Goal: Task Accomplishment & Management: Use online tool/utility

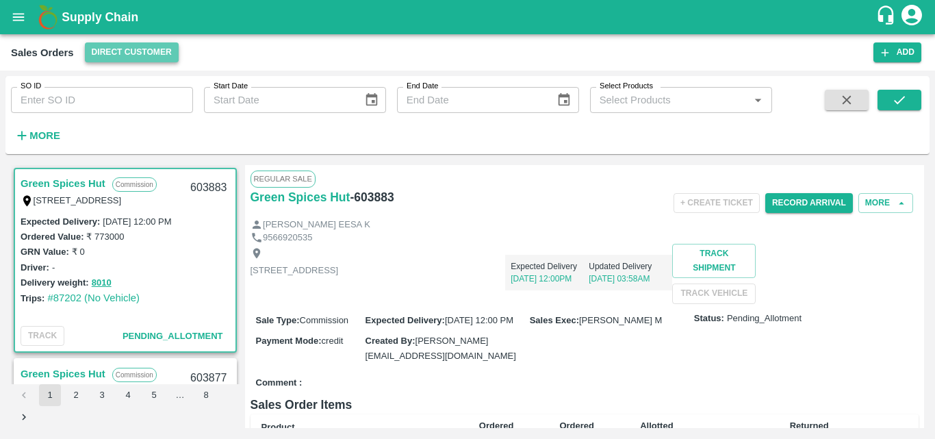
click at [146, 53] on button "Direct Customer" at bounding box center [132, 52] width 94 height 20
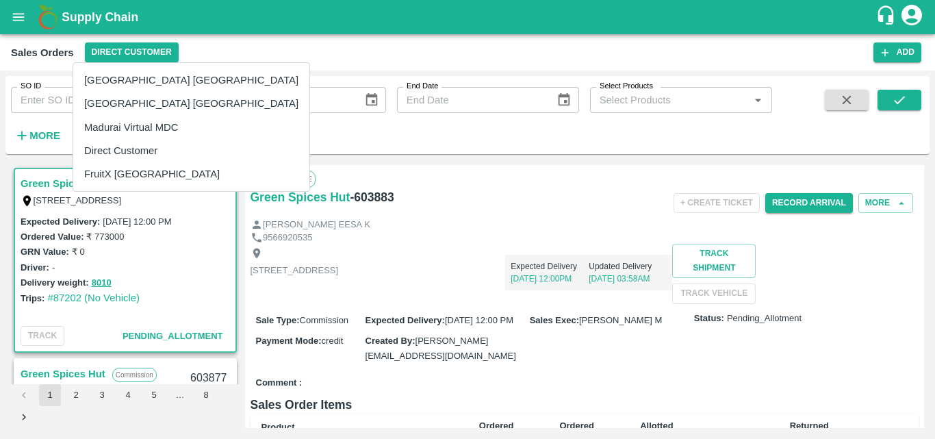
click at [190, 285] on div at bounding box center [467, 219] width 935 height 439
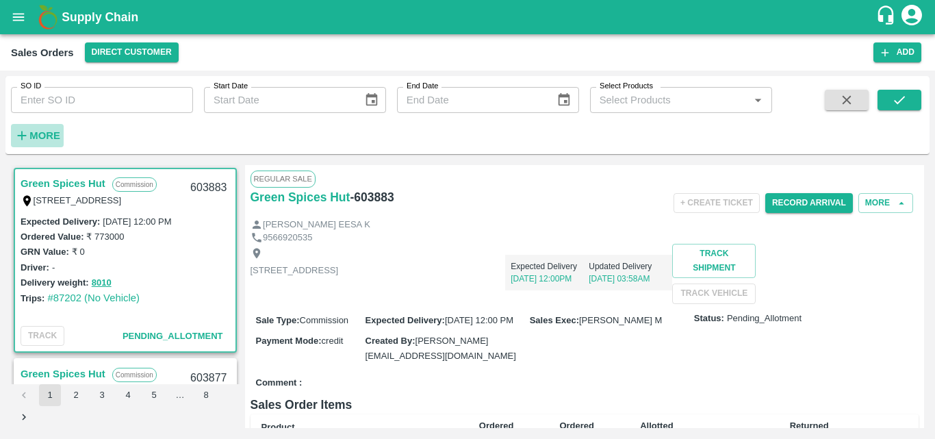
click at [42, 129] on h6 "More" at bounding box center [44, 136] width 31 height 18
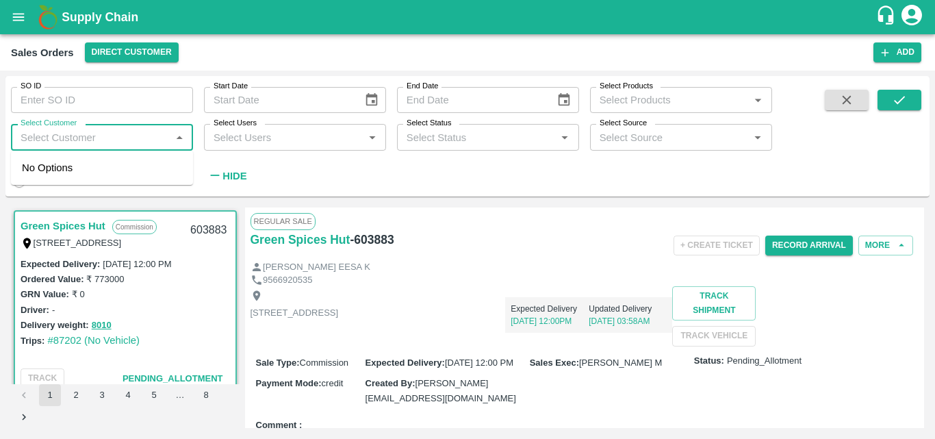
click at [138, 136] on input "Select Customer" at bounding box center [90, 137] width 151 height 18
type input "f"
type input "green"
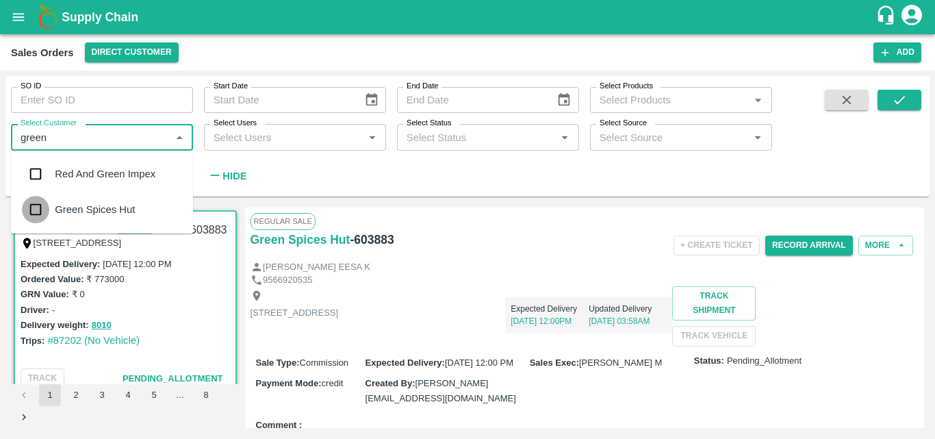
click at [47, 212] on input "checkbox" at bounding box center [35, 209] width 27 height 27
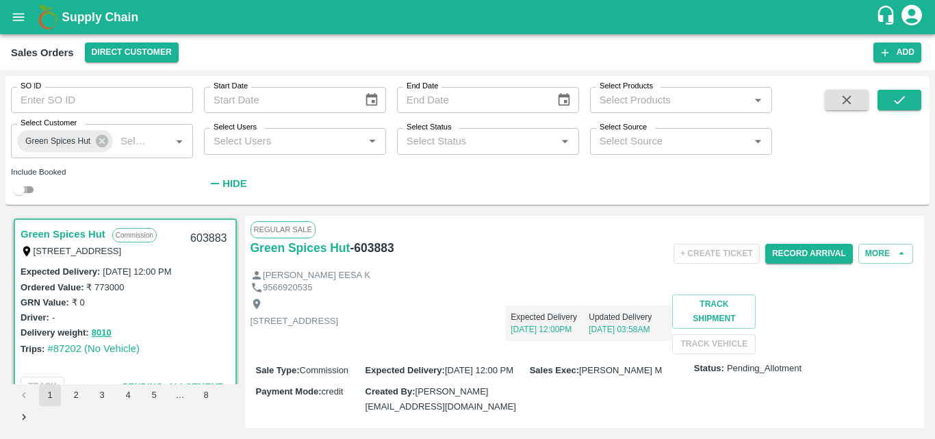
click at [27, 193] on input "checkbox" at bounding box center [19, 189] width 49 height 16
checkbox input "true"
click at [911, 97] on button "submit" at bounding box center [899, 100] width 44 height 21
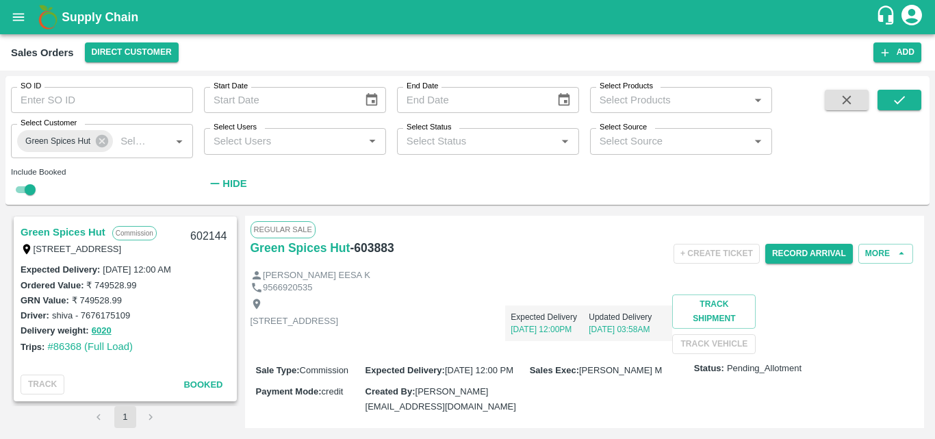
scroll to position [1678, 0]
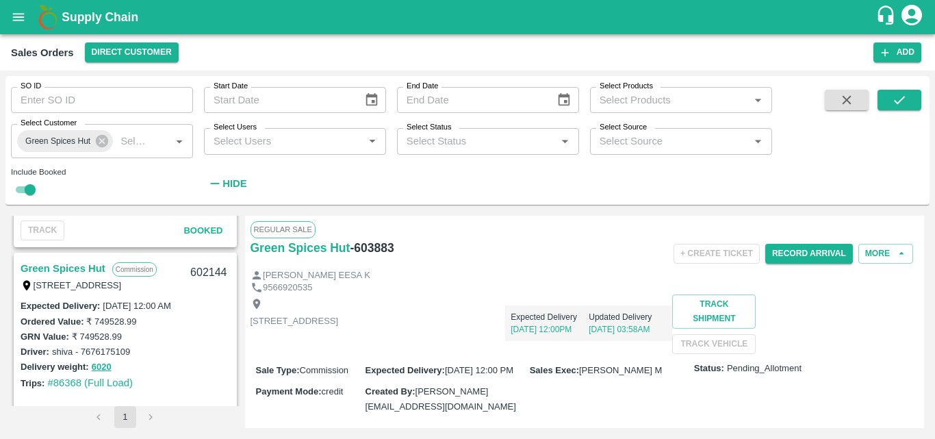
click at [79, 262] on link "Green Spices Hut" at bounding box center [63, 268] width 85 height 18
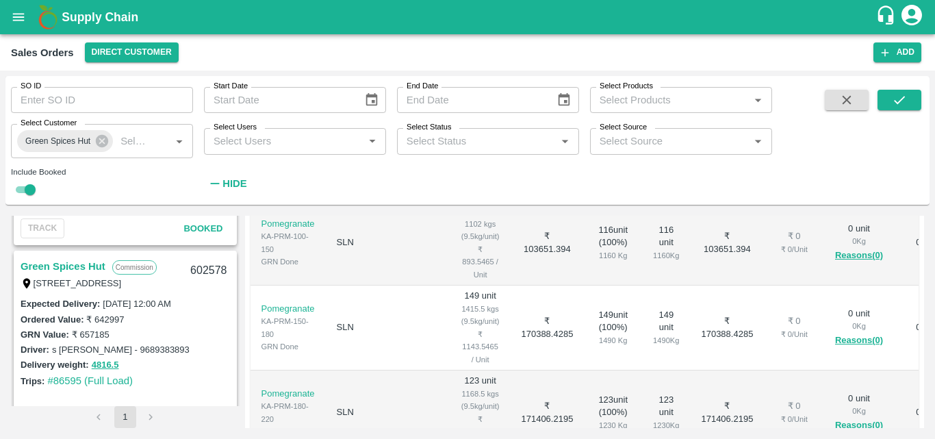
scroll to position [1470, 0]
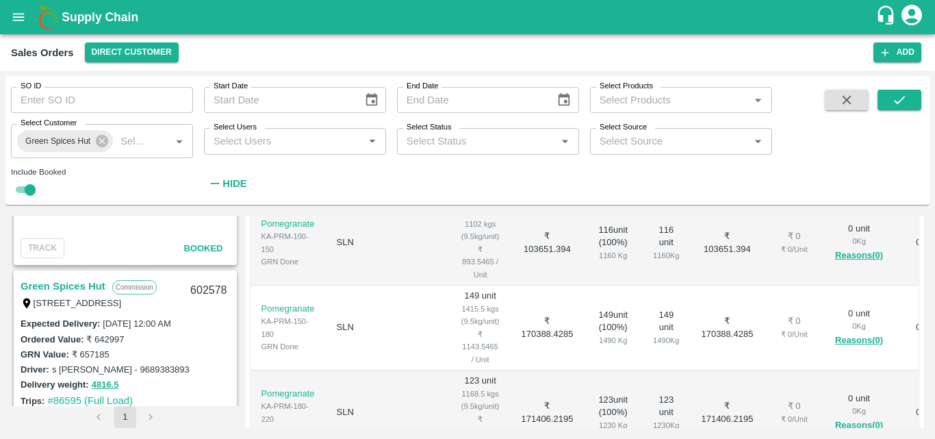
click at [81, 285] on link "Green Spices Hut" at bounding box center [63, 286] width 85 height 18
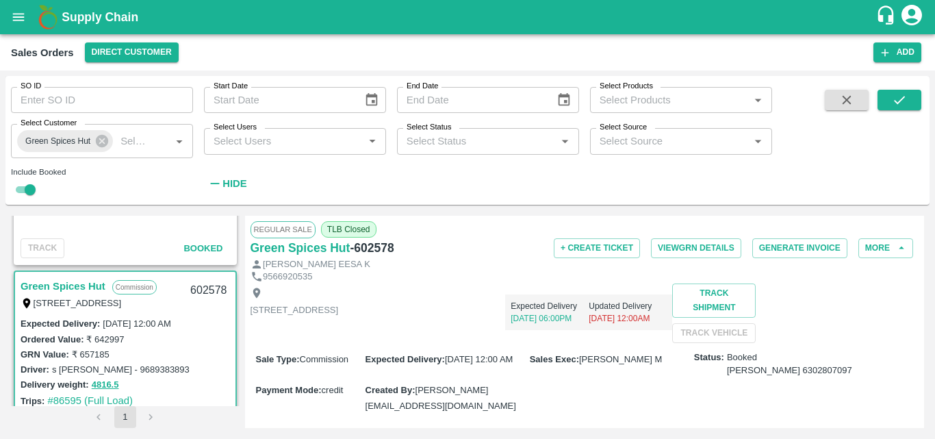
click at [399, 249] on div "Green Spices Hut - 602578" at bounding box center [362, 247] width 222 height 19
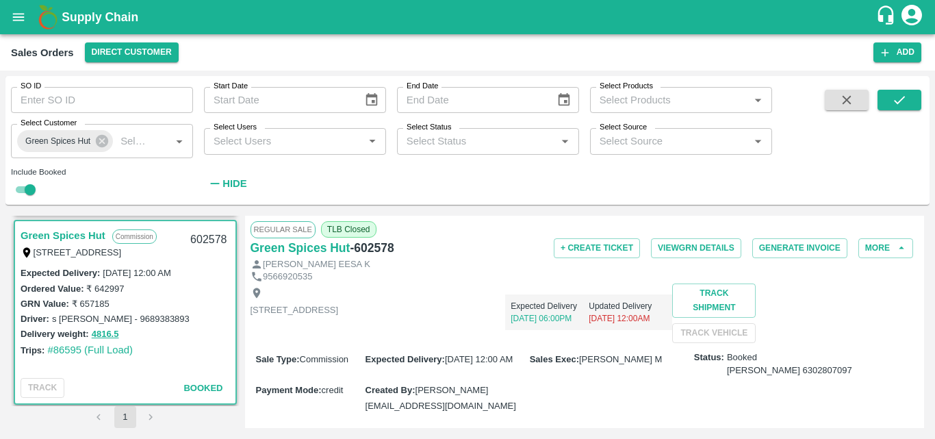
scroll to position [1522, 0]
click at [71, 229] on link "Green Spices Hut" at bounding box center [63, 235] width 85 height 18
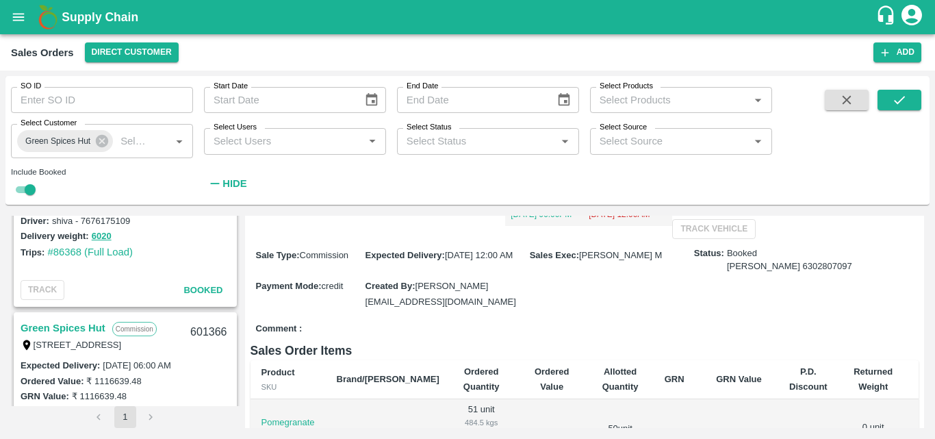
scroll to position [1810, 0]
click at [81, 329] on link "Green Spices Hut" at bounding box center [63, 327] width 85 height 18
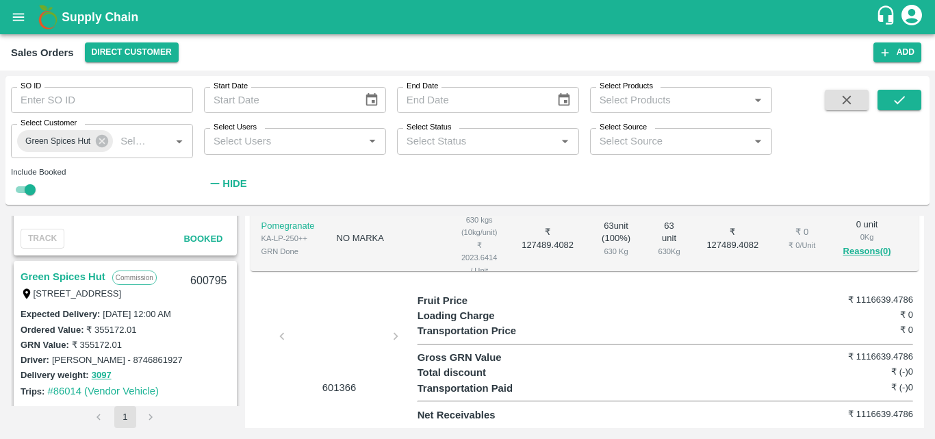
scroll to position [2242, 0]
click at [73, 273] on link "Green Spices Hut" at bounding box center [63, 276] width 85 height 18
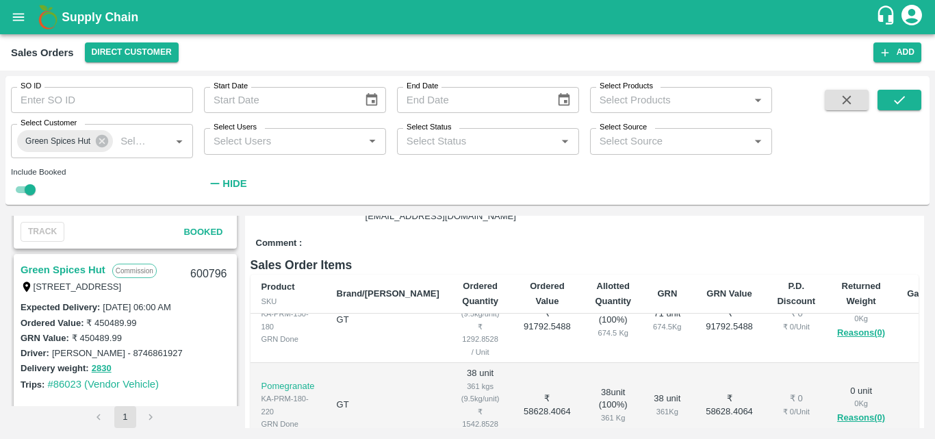
scroll to position [2057, 0]
click at [73, 266] on link "Green Spices Hut" at bounding box center [63, 270] width 85 height 18
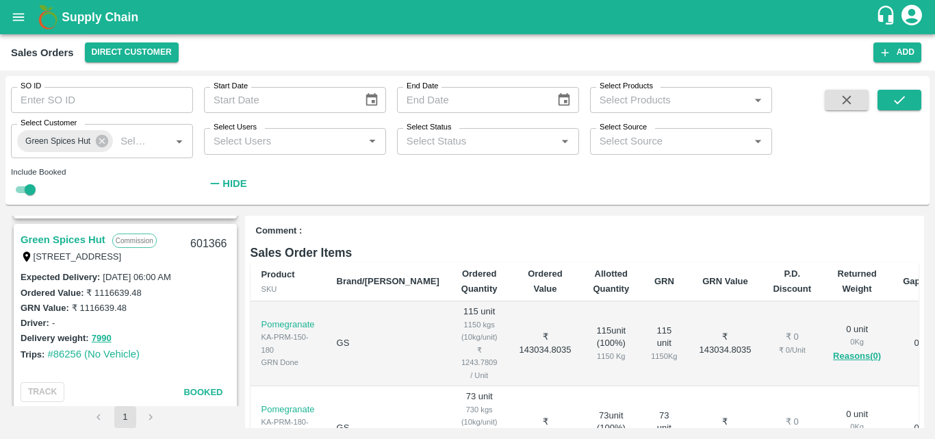
scroll to position [1897, 0]
click at [76, 244] on link "Green Spices Hut" at bounding box center [63, 240] width 85 height 18
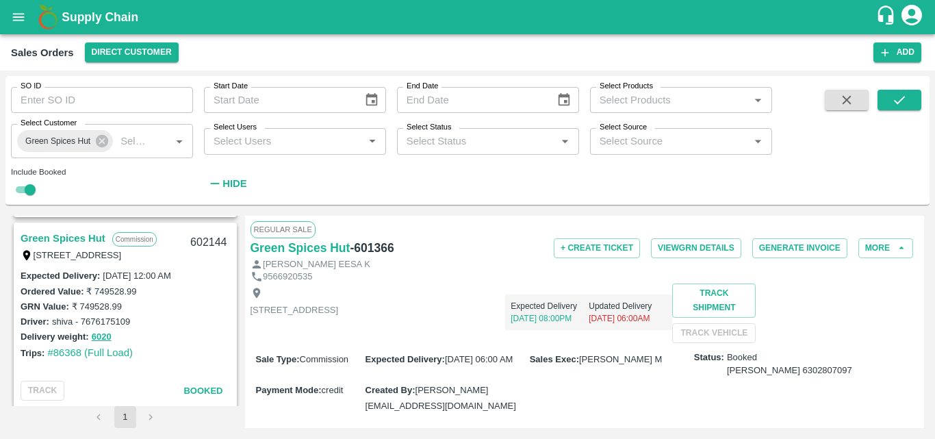
scroll to position [1708, 0]
click at [70, 234] on link "Green Spices Hut" at bounding box center [63, 239] width 85 height 18
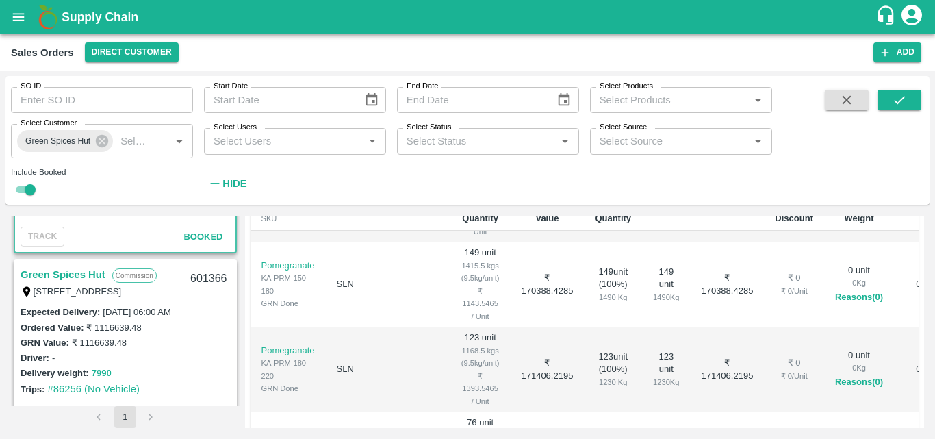
scroll to position [1863, 0]
click at [69, 271] on link "Green Spices Hut" at bounding box center [63, 274] width 85 height 18
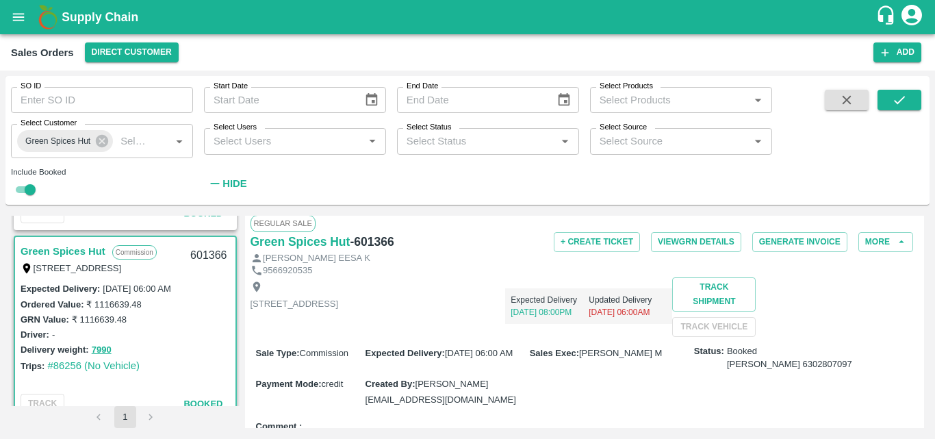
scroll to position [1886, 0]
click at [776, 243] on button "Generate Invoice" at bounding box center [799, 242] width 95 height 20
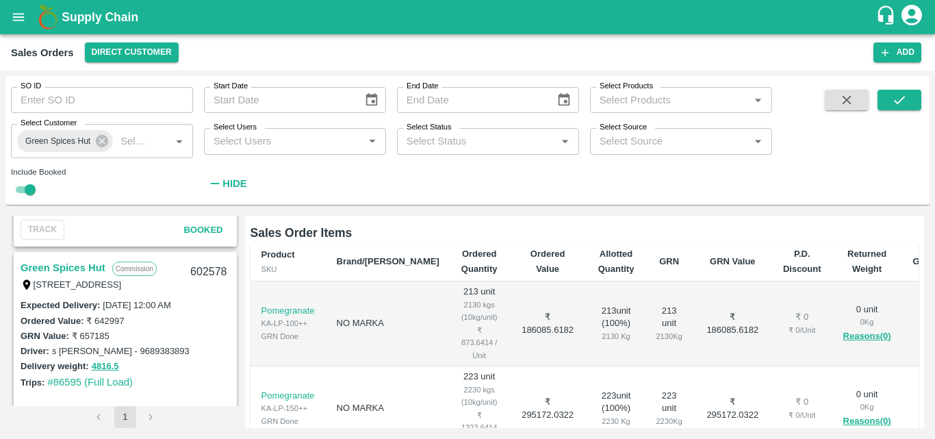
scroll to position [1488, 0]
click at [76, 271] on link "Green Spices Hut" at bounding box center [63, 268] width 85 height 18
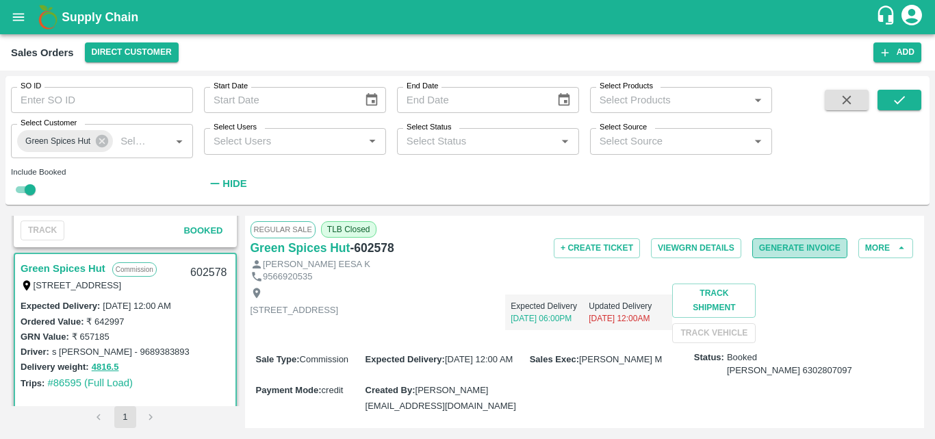
click at [788, 253] on button "Generate Invoice" at bounding box center [799, 248] width 95 height 20
drag, startPoint x: 398, startPoint y: 247, endPoint x: 352, endPoint y: 257, distance: 46.2
click at [352, 257] on div "Green Spices Hut - 602578" at bounding box center [362, 247] width 222 height 19
copy h6 "602578"
